Goal: Information Seeking & Learning: Learn about a topic

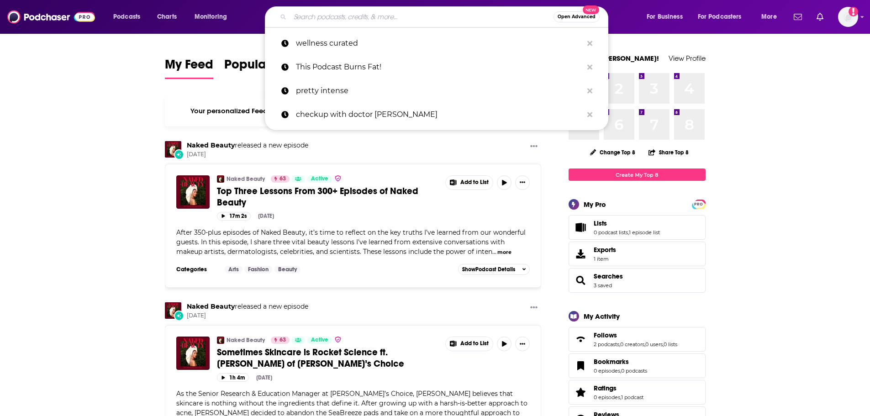
click at [423, 17] on input "Search podcasts, credits, & more..." at bounding box center [422, 17] width 264 height 15
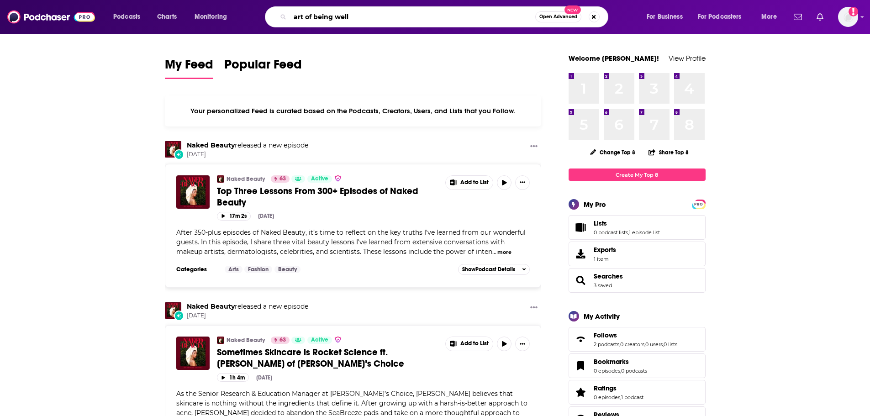
type input "art of being well"
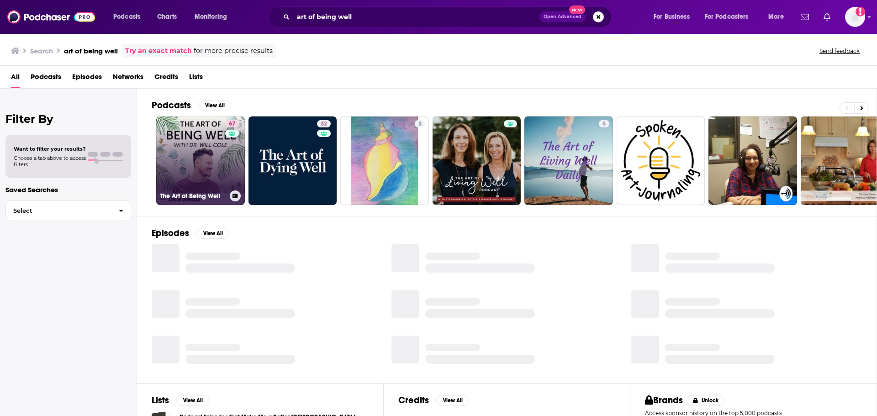
click at [164, 165] on link "67 The Art of Being Well" at bounding box center [200, 160] width 89 height 89
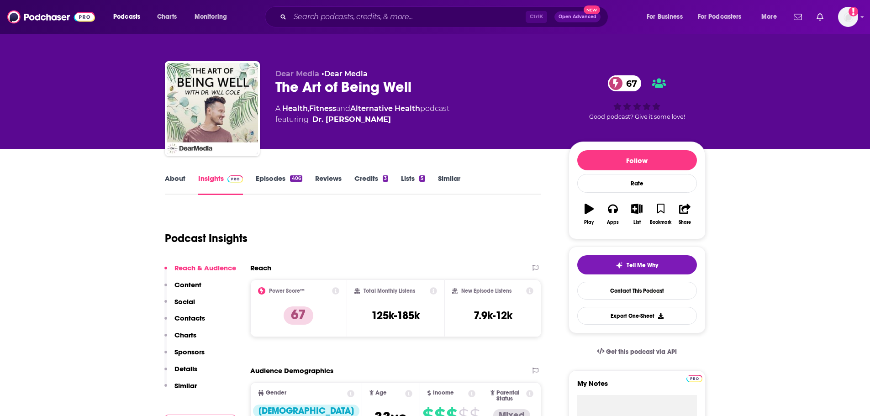
click at [278, 180] on link "Episodes 406" at bounding box center [279, 184] width 46 height 21
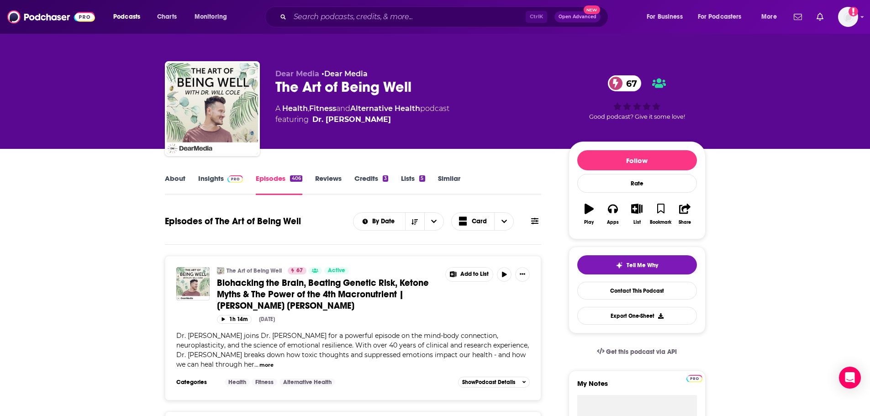
drag, startPoint x: 533, startPoint y: 222, endPoint x: 702, endPoint y: 257, distance: 172.1
click at [533, 222] on icon at bounding box center [534, 220] width 7 height 7
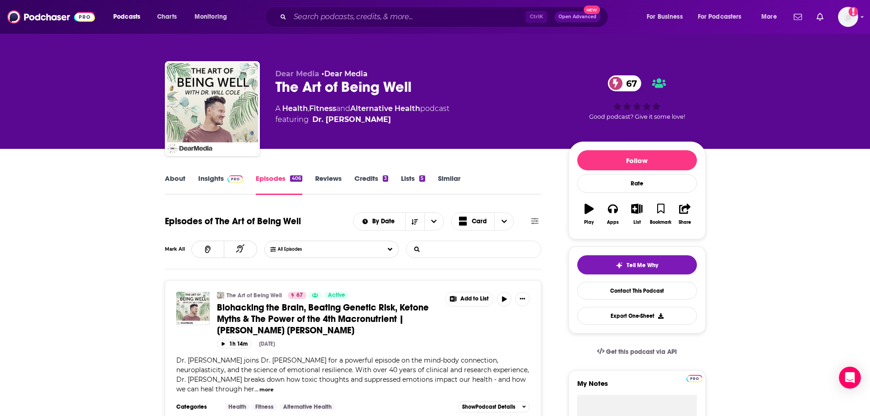
click at [479, 251] on input "List Search Input" at bounding box center [454, 249] width 95 height 16
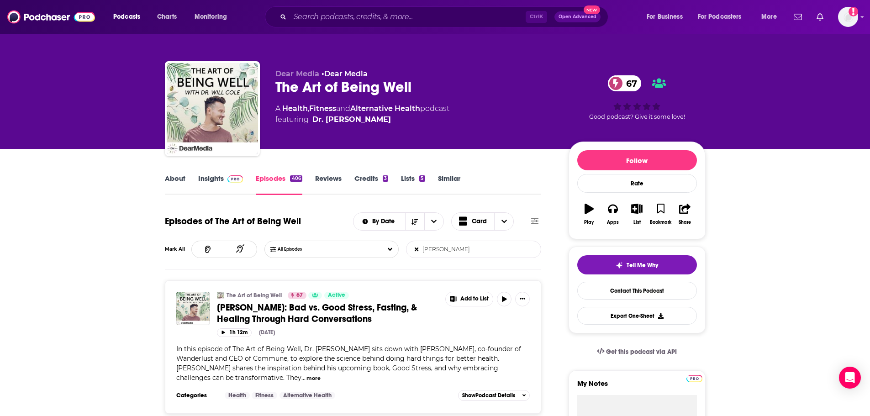
click at [497, 76] on p "Dear Media • Dear Media" at bounding box center [414, 73] width 279 height 9
click at [475, 254] on input "[PERSON_NAME]" at bounding box center [454, 249] width 95 height 16
click at [432, 250] on input "[PERSON_NAME]" at bounding box center [454, 249] width 95 height 16
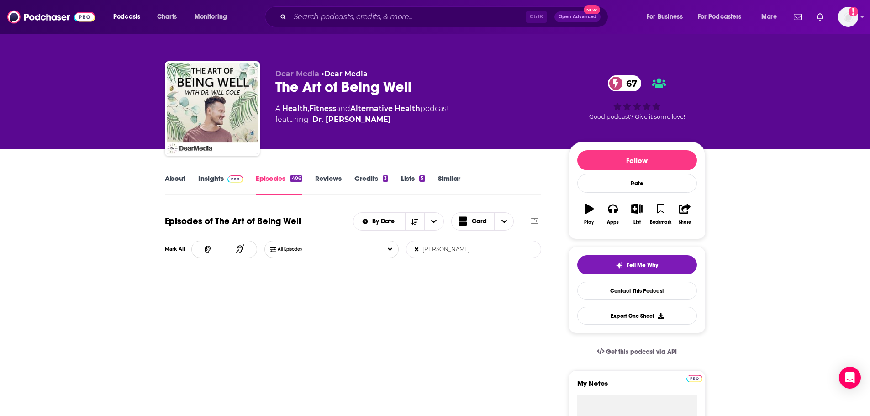
type input "[PERSON_NAME]"
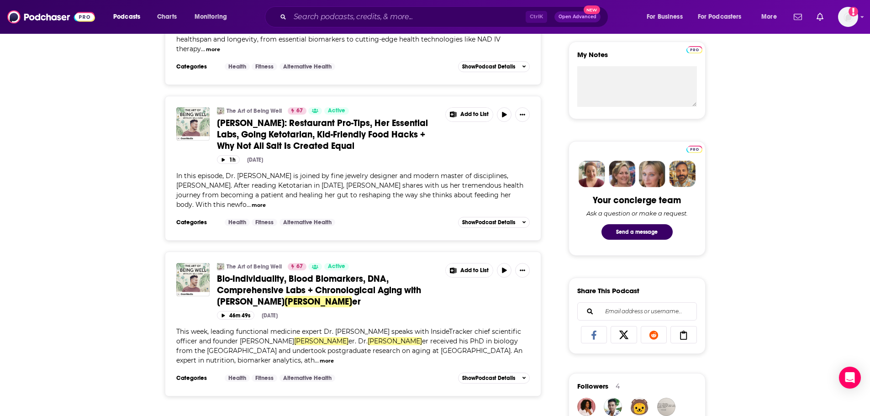
scroll to position [228, 0]
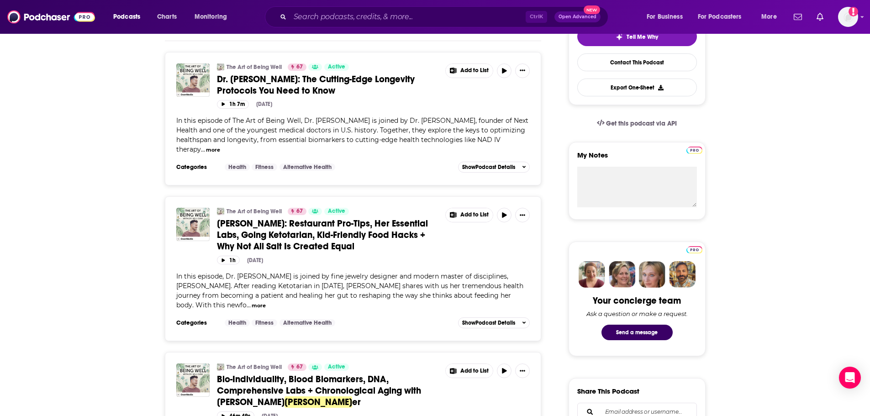
drag, startPoint x: 137, startPoint y: 320, endPoint x: 307, endPoint y: 357, distance: 174.3
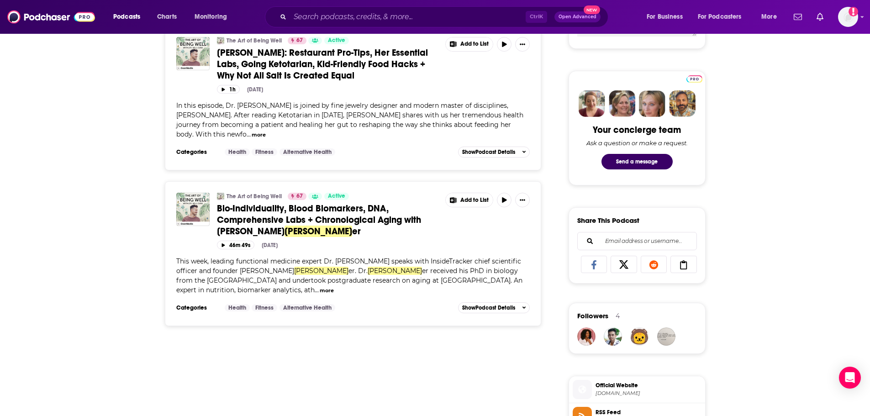
scroll to position [502, 0]
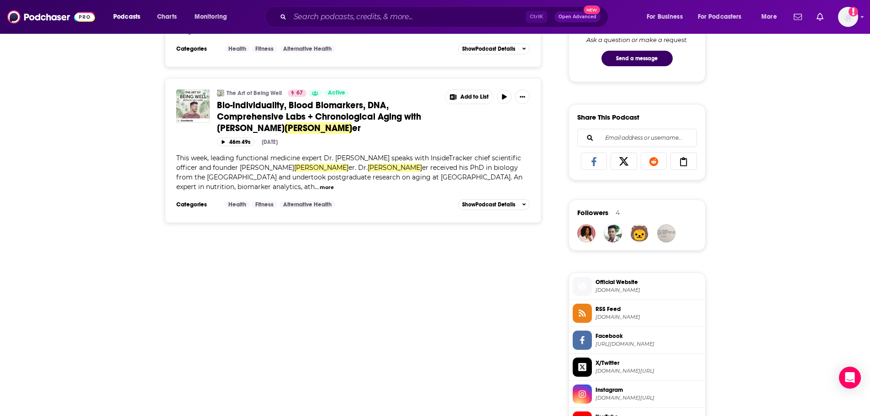
drag, startPoint x: 145, startPoint y: 250, endPoint x: 558, endPoint y: 358, distance: 426.3
click at [147, 249] on div "About Insights Episodes 406 Reviews Credits 3 Lists 5 Similar Episodes of The A…" at bounding box center [435, 257] width 585 height 1223
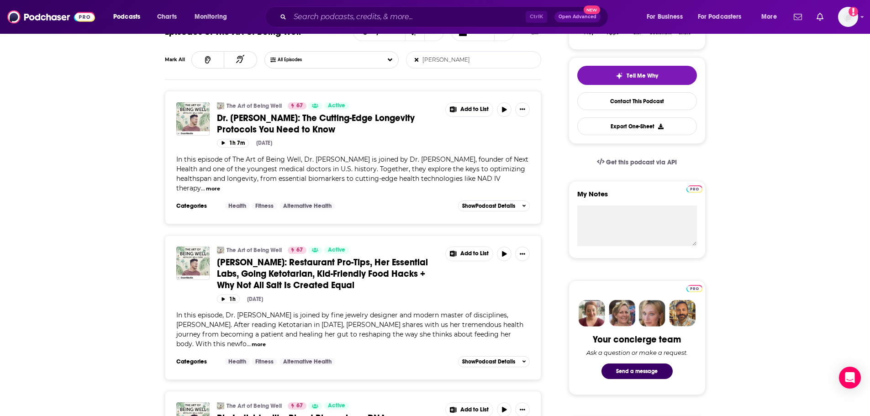
scroll to position [0, 0]
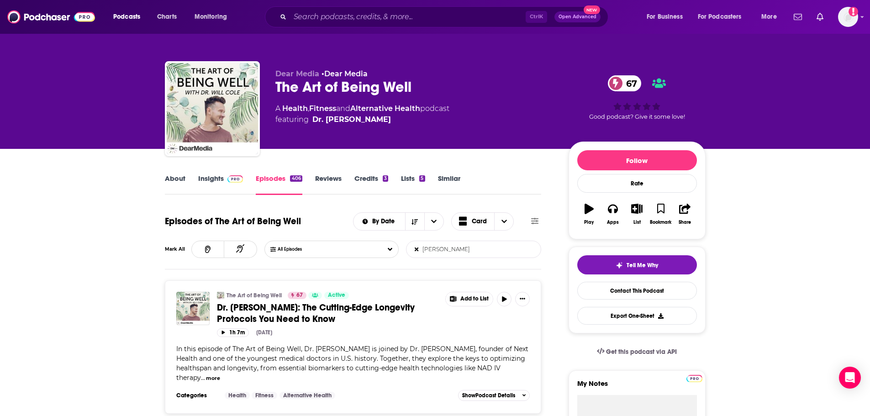
click at [237, 183] on span at bounding box center [234, 178] width 20 height 9
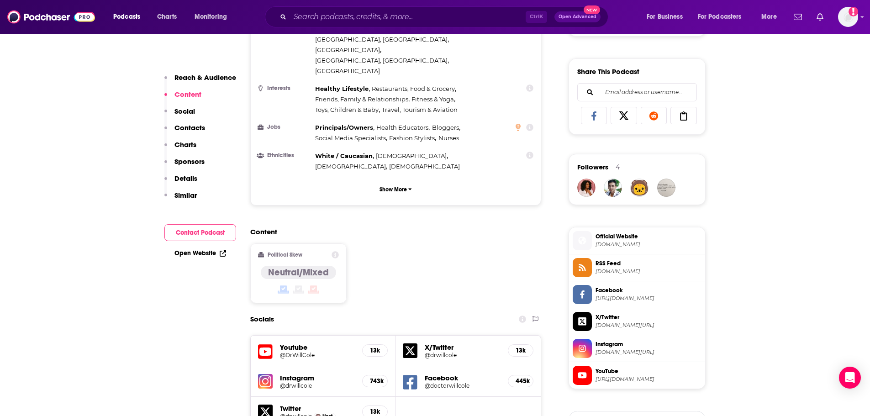
scroll to position [777, 0]
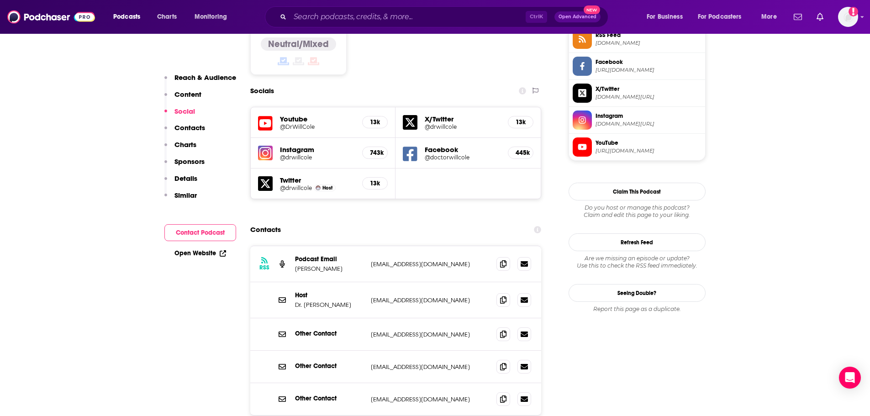
drag, startPoint x: 71, startPoint y: 362, endPoint x: 463, endPoint y: 364, distance: 391.9
drag, startPoint x: 255, startPoint y: 359, endPoint x: 251, endPoint y: 357, distance: 5.1
click at [254, 359] on div "Other Contact [EMAIL_ADDRESS][DOMAIN_NAME] [EMAIL_ADDRESS][DOMAIN_NAME]" at bounding box center [395, 367] width 291 height 32
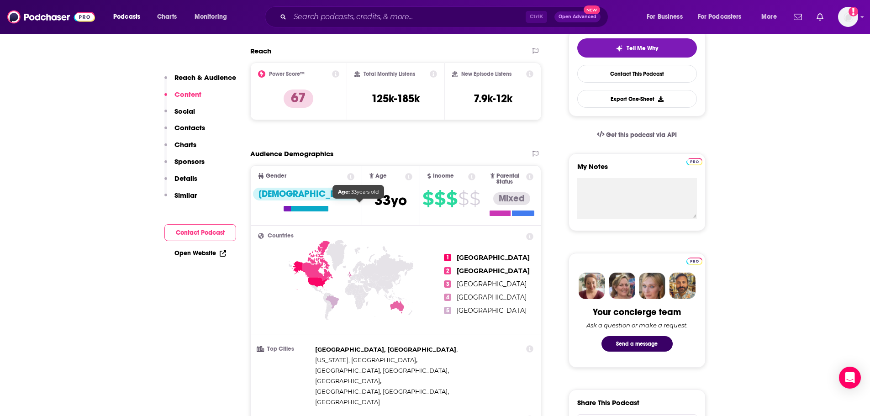
scroll to position [91, 0]
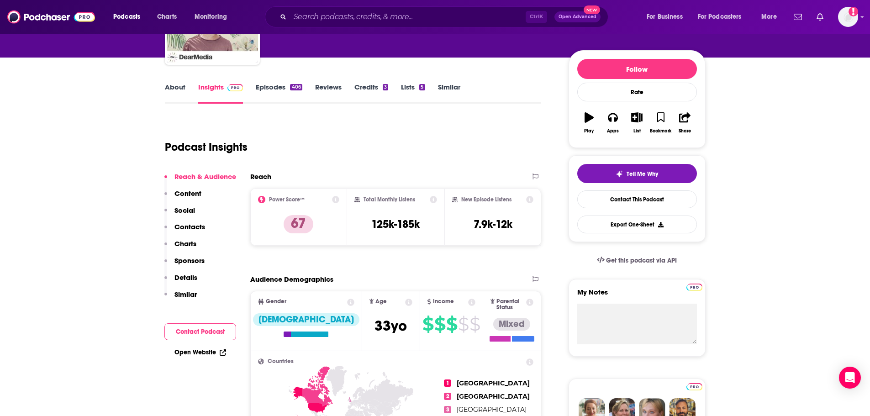
click at [369, 164] on div "Podcast Insights" at bounding box center [350, 141] width 370 height 47
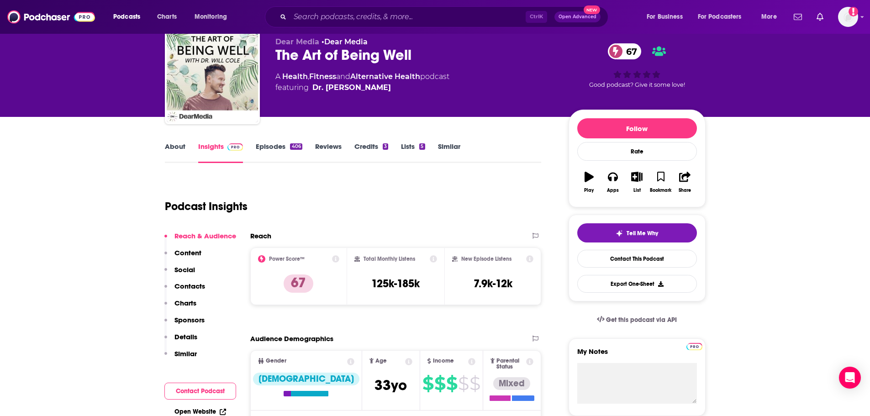
scroll to position [0, 0]
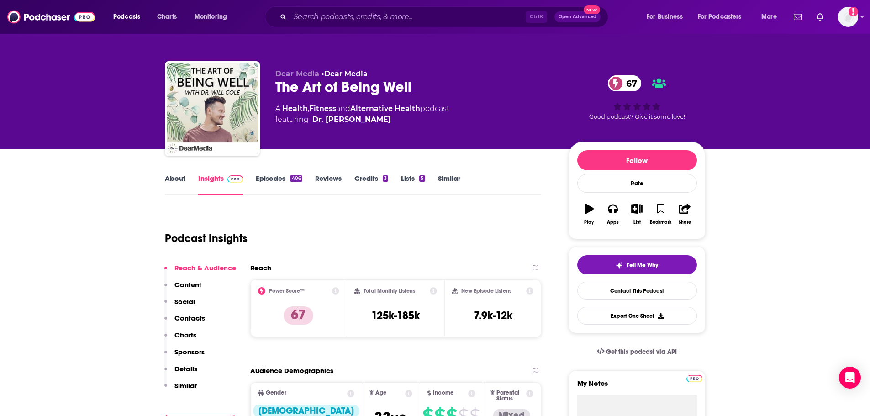
click at [177, 183] on link "About" at bounding box center [175, 184] width 21 height 21
